Goal: Transaction & Acquisition: Purchase product/service

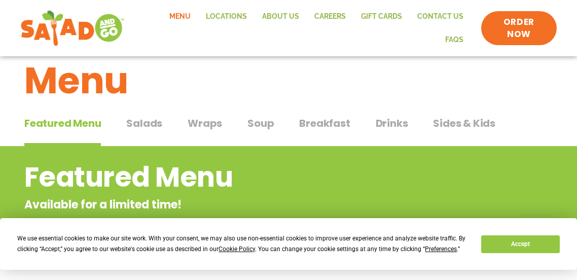
scroll to position [23, 0]
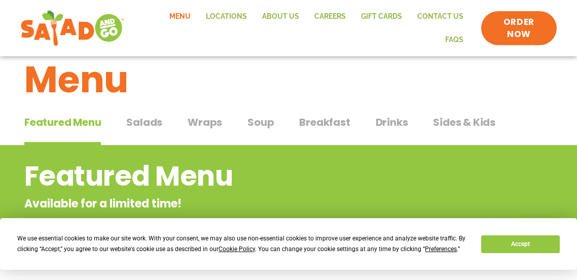
click at [211, 120] on span "Wraps" at bounding box center [204, 121] width 34 height 15
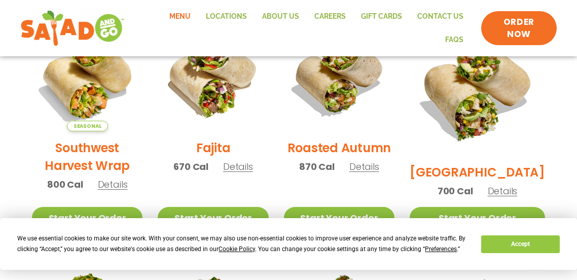
scroll to position [303, 0]
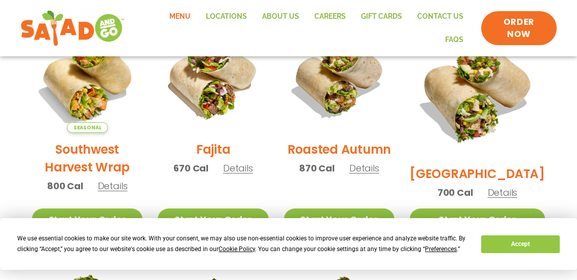
click at [378, 167] on span "Details" at bounding box center [364, 168] width 30 height 13
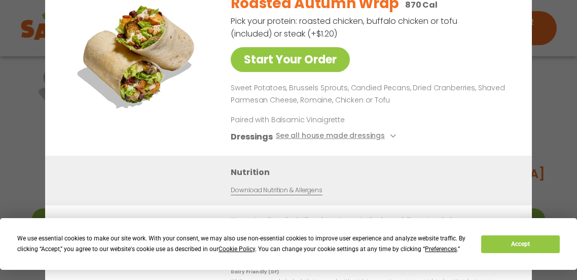
click at [423, 121] on div "Roasted Autumn Wrap 870 Cal Pick your protein: roasted chicken, buffalo chicken…" at bounding box center [369, 70] width 277 height 170
click at [424, 120] on div "Roasted Autumn Wrap 870 Cal Pick your protein: roasted chicken, buffalo chicken…" at bounding box center [369, 70] width 277 height 170
click at [431, 119] on div "Roasted Autumn Wrap 870 Cal Pick your protein: roasted chicken, buffalo chicken…" at bounding box center [369, 70] width 277 height 170
click at [563, 62] on div "Start Your Order Roasted Autumn Wrap 870 Cal Pick your protein: roasted chicken…" at bounding box center [288, 140] width 577 height 280
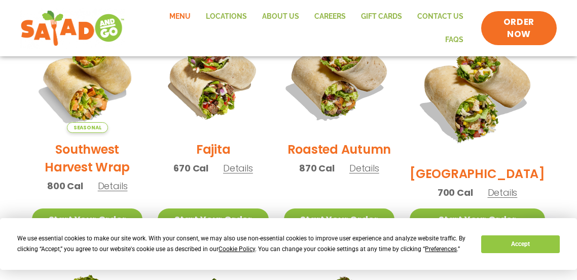
click at [367, 79] on img at bounding box center [339, 77] width 130 height 130
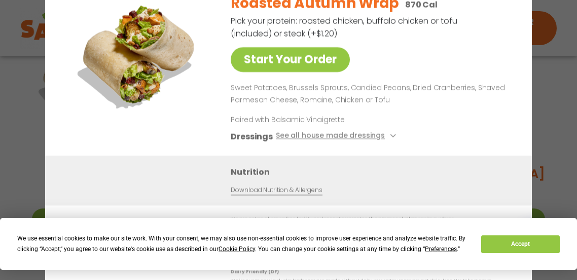
click at [553, 106] on div "Start Your Order Roasted Autumn Wrap 870 Cal Pick your protein: roasted chicken…" at bounding box center [288, 140] width 577 height 280
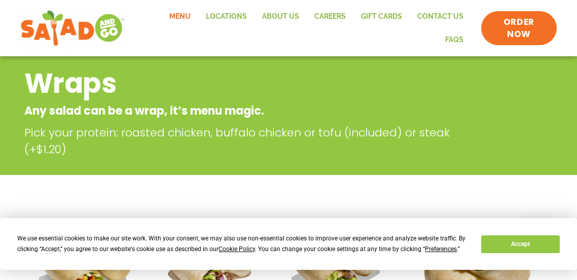
scroll to position [0, 0]
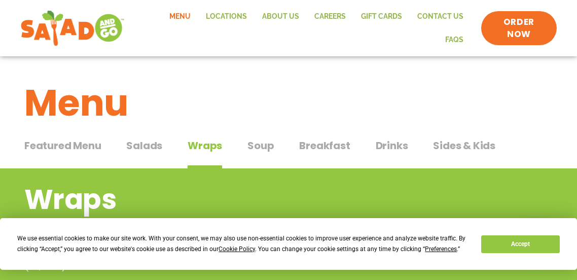
click at [393, 147] on span "Drinks" at bounding box center [391, 145] width 32 height 15
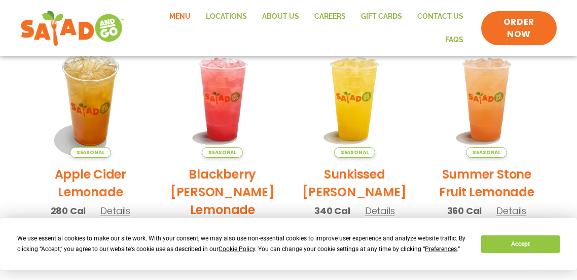
scroll to position [270, 0]
